Goal: Task Accomplishment & Management: Manage account settings

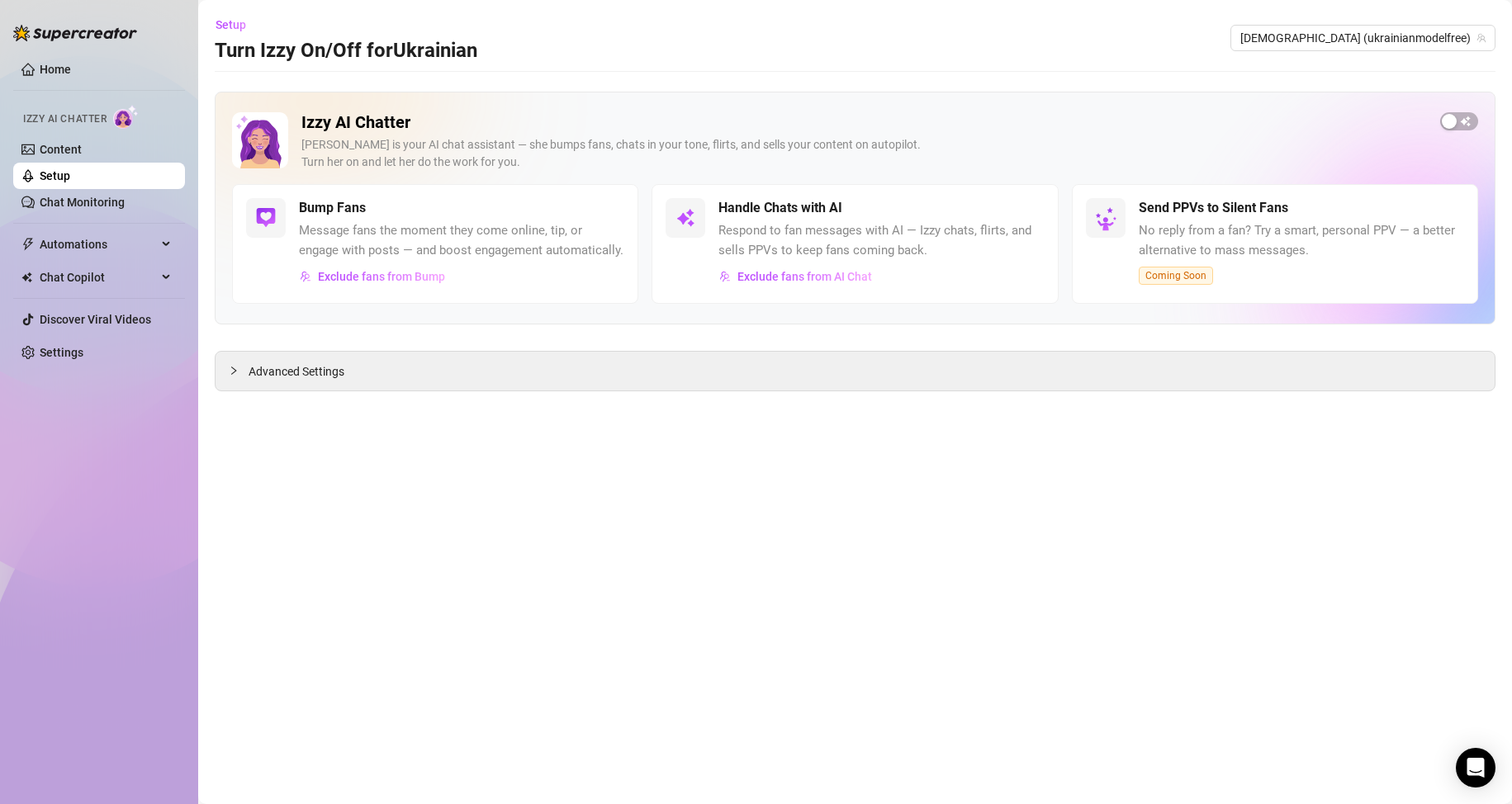
click at [70, 182] on link "Setup" at bounding box center [55, 176] width 30 height 13
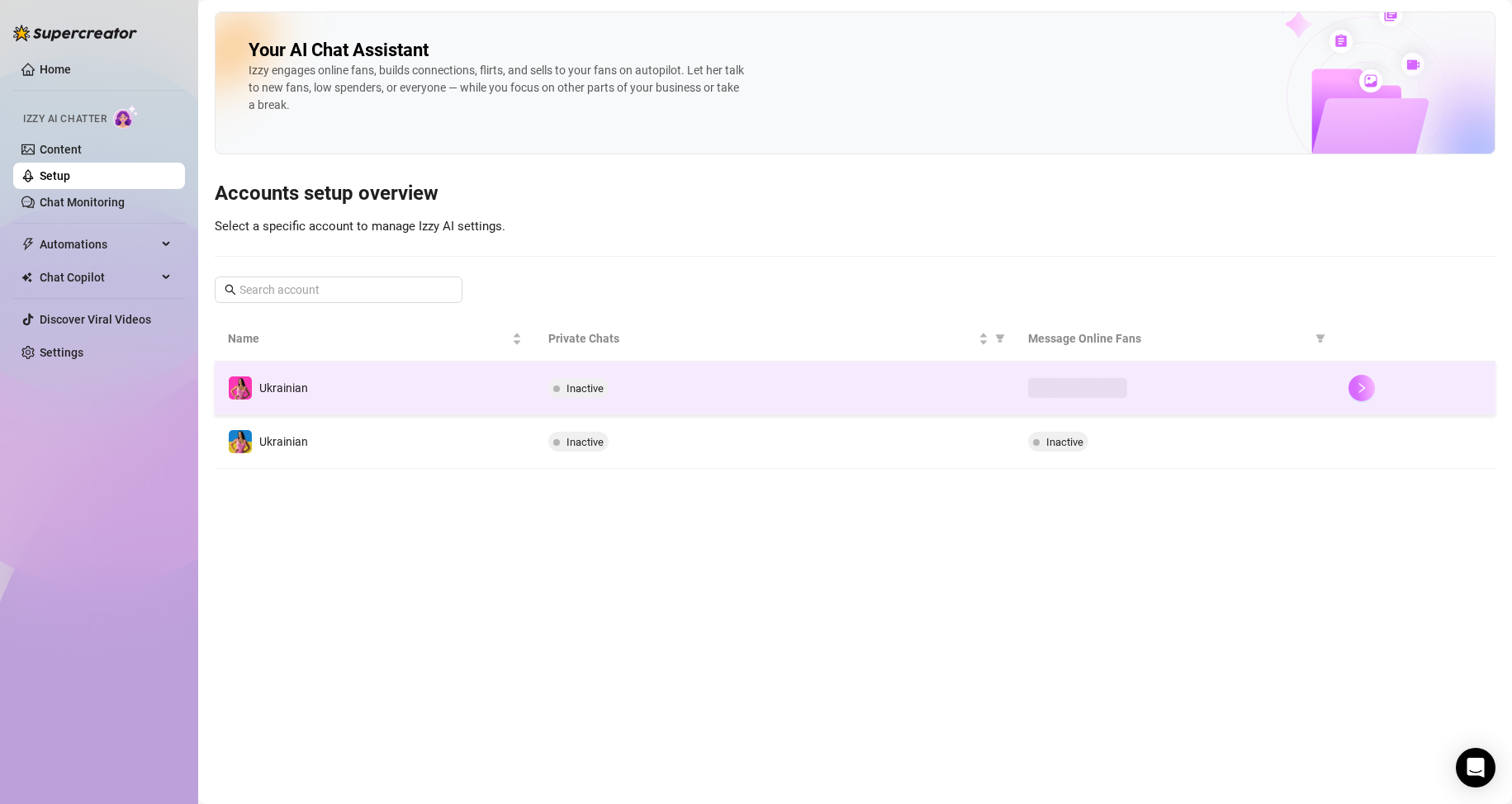
click at [1358, 382] on icon "right" at bounding box center [1362, 388] width 12 height 12
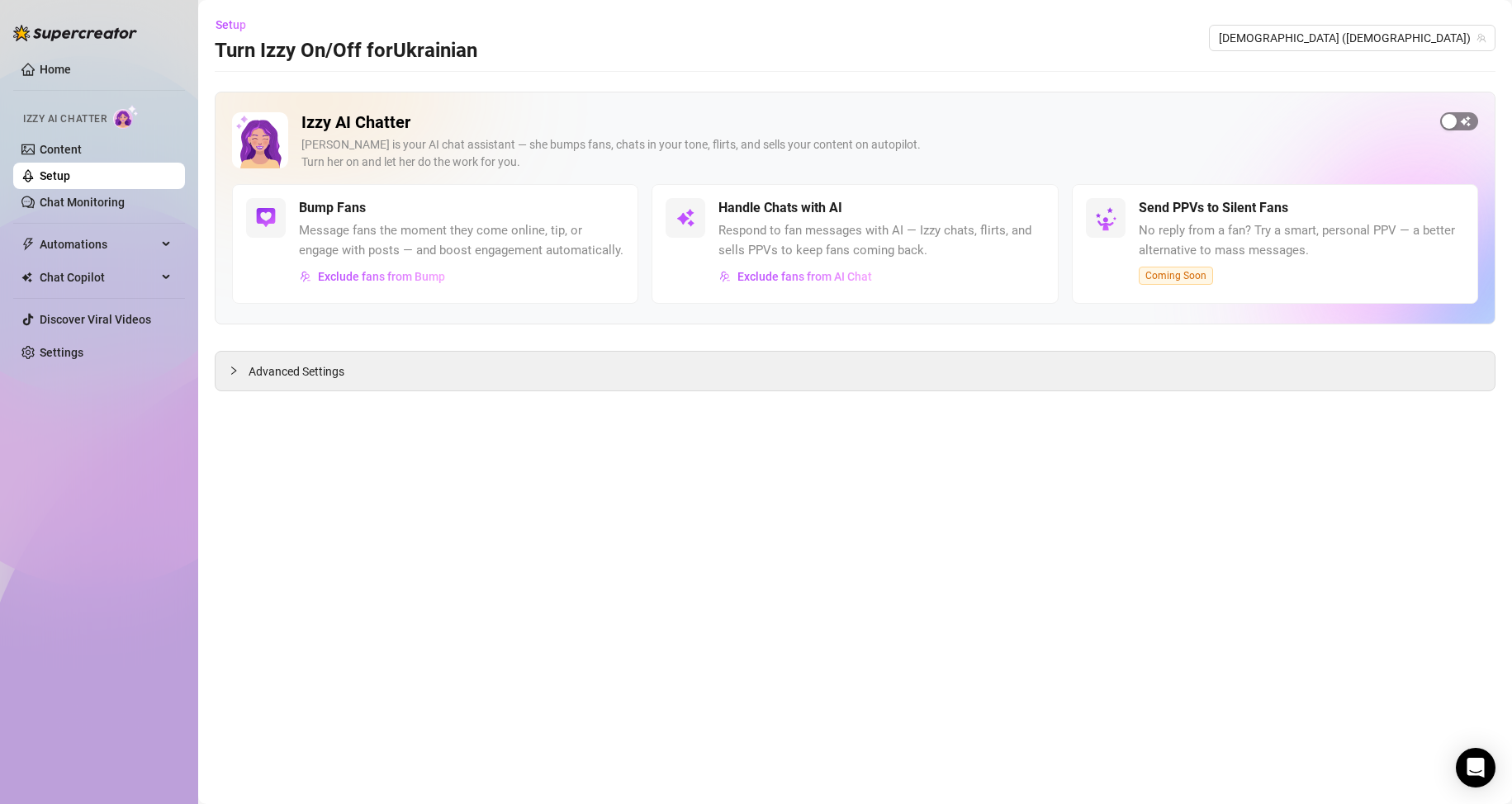
click at [1453, 125] on div "button" at bounding box center [1450, 121] width 15 height 15
click at [70, 176] on link "Setup" at bounding box center [55, 176] width 30 height 13
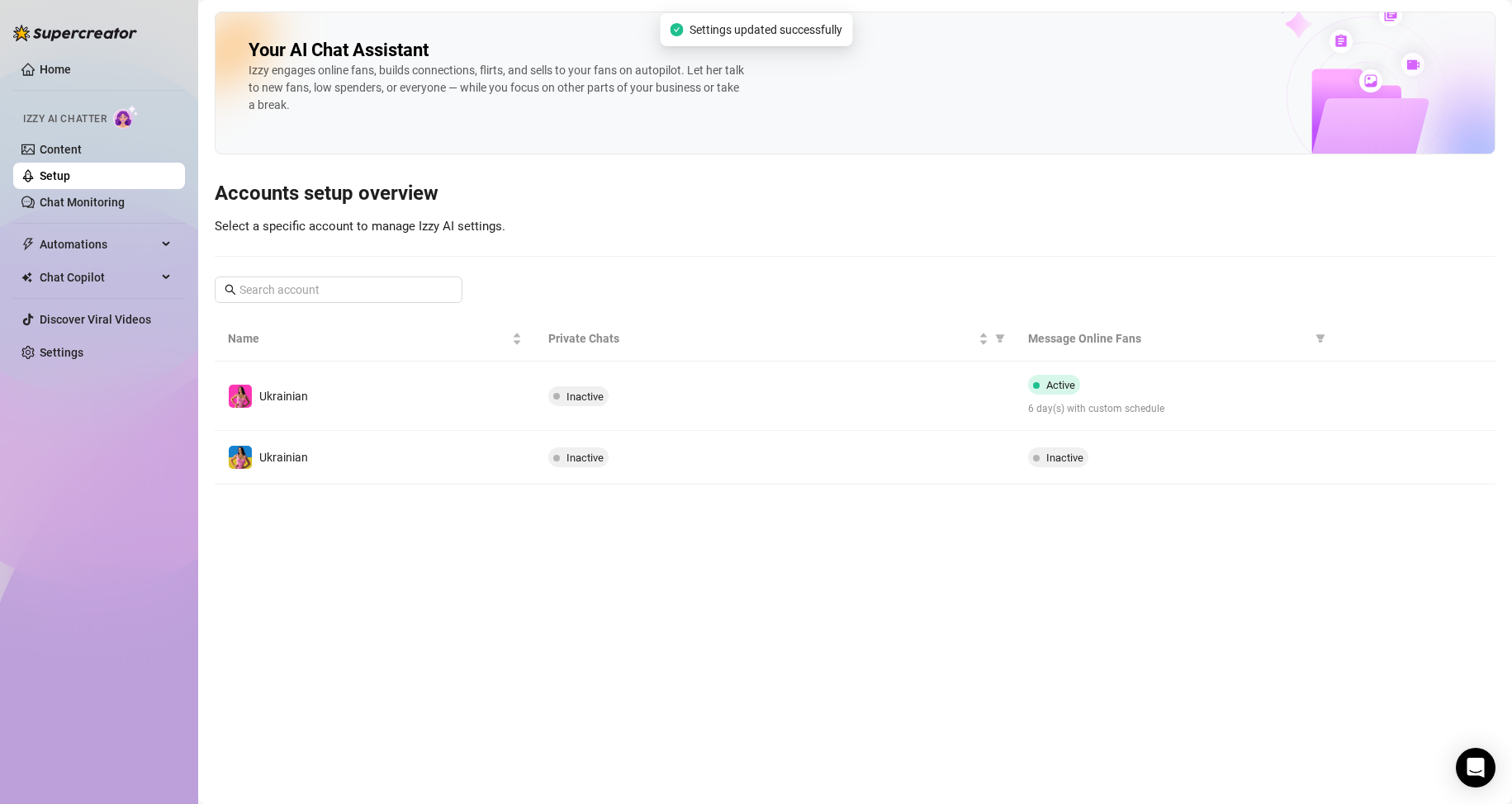
click at [1360, 461] on icon "right" at bounding box center [1362, 457] width 6 height 10
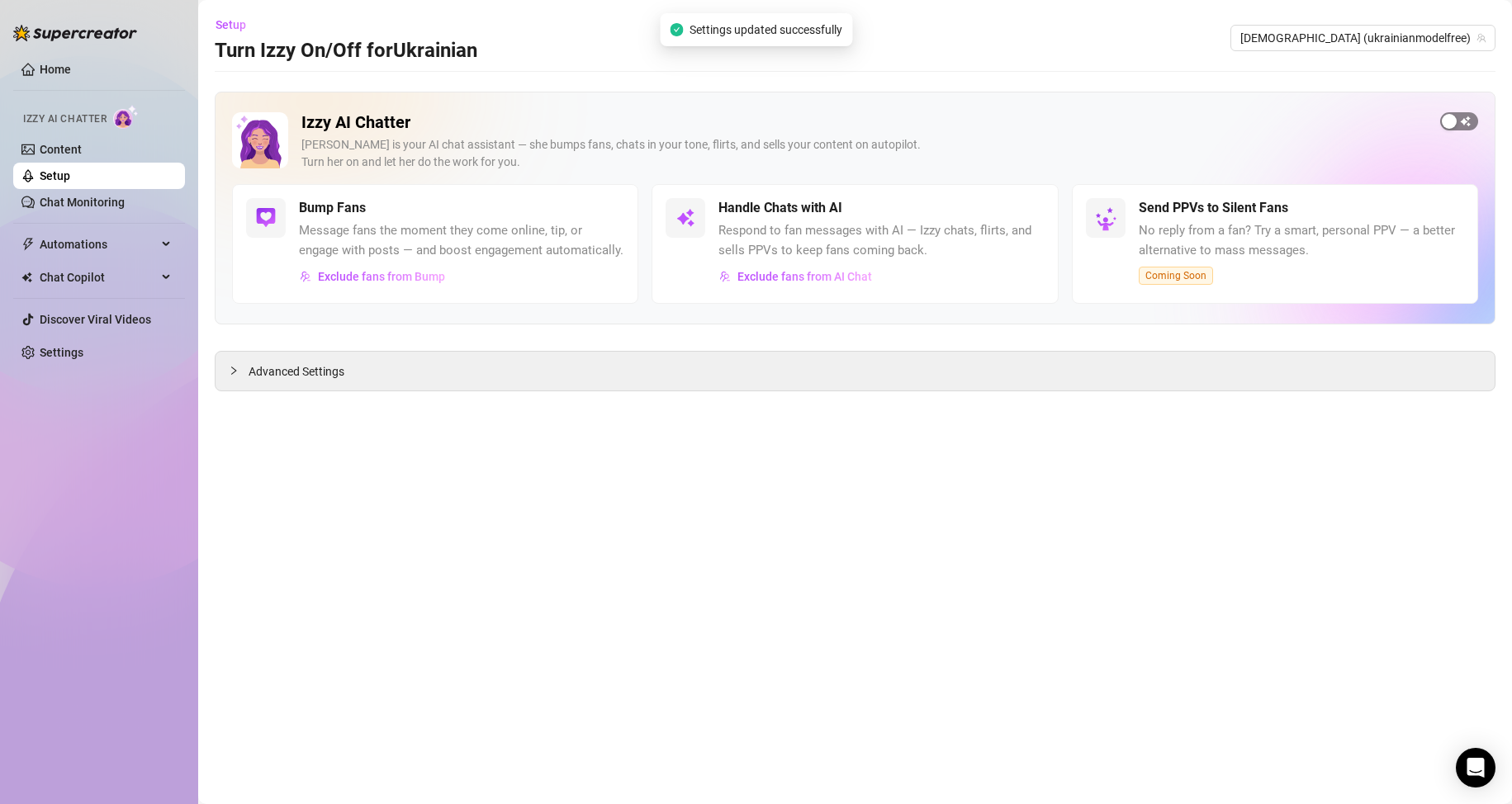
click at [1454, 127] on div "button" at bounding box center [1450, 121] width 15 height 15
click at [70, 171] on link "Setup" at bounding box center [55, 176] width 30 height 13
